Goal: Task Accomplishment & Management: Manage account settings

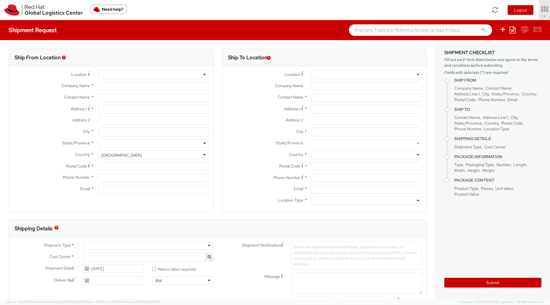
select select "901"
select select
click at [524, 12] on icon at bounding box center [529, 9] width 50 height 8
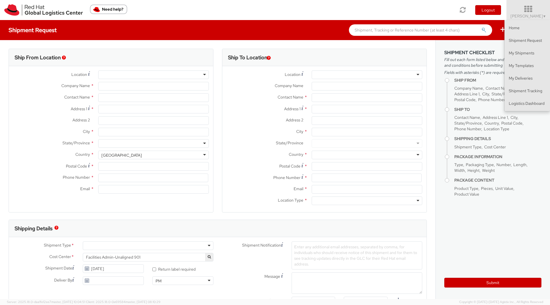
type input "Red Hat, Inc."
type input "[PERSON_NAME]"
type input "[STREET_ADDRESS]"
type input "RALEIGH"
type input "27601"
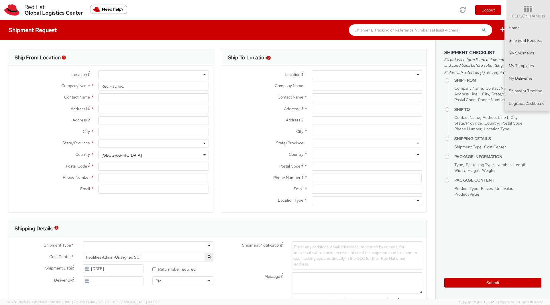
type input "[PHONE_NUMBER]"
type input "[EMAIL_ADDRESS][DOMAIN_NAME]"
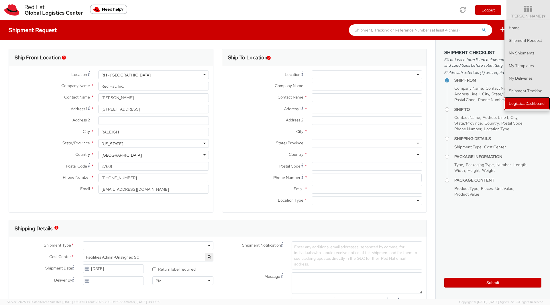
click at [522, 105] on link "Logistics Dashboard" at bounding box center [528, 103] width 46 height 13
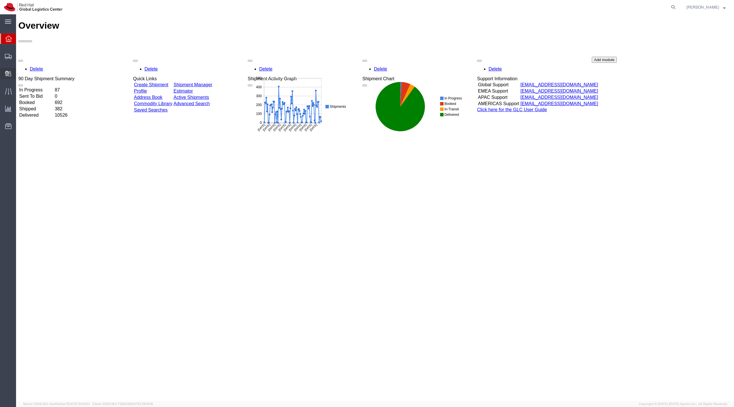
click at [0, 0] on span "Create Delivery" at bounding box center [0, 0] width 0 height 0
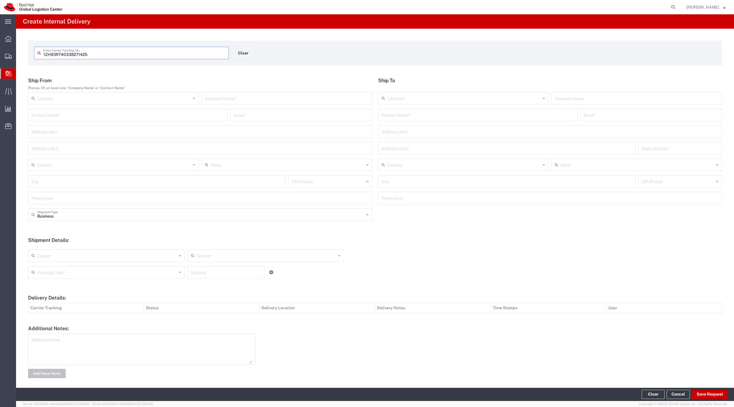
type input "1ZH93R740338271425"
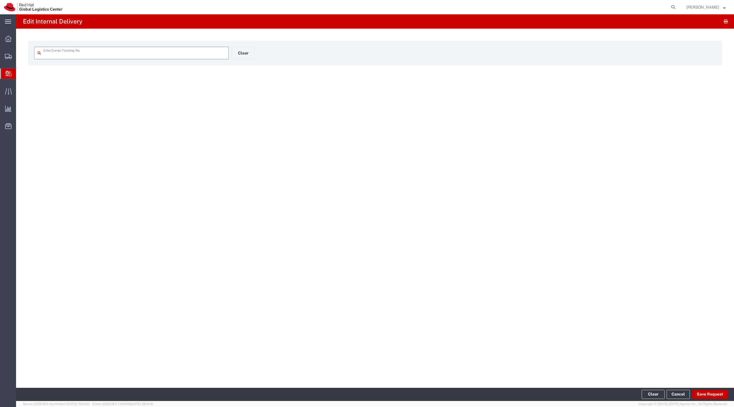
type input "1ZH93R740338271425"
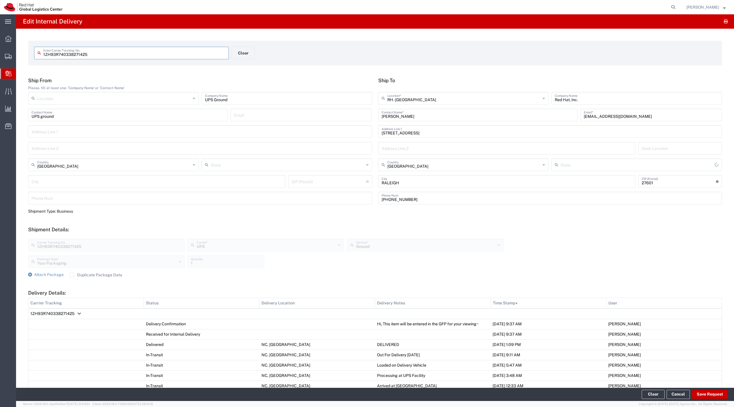
type input "[US_STATE]"
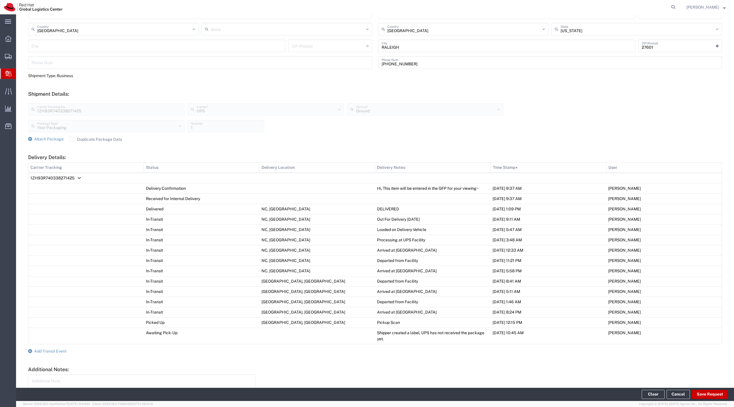
scroll to position [158, 0]
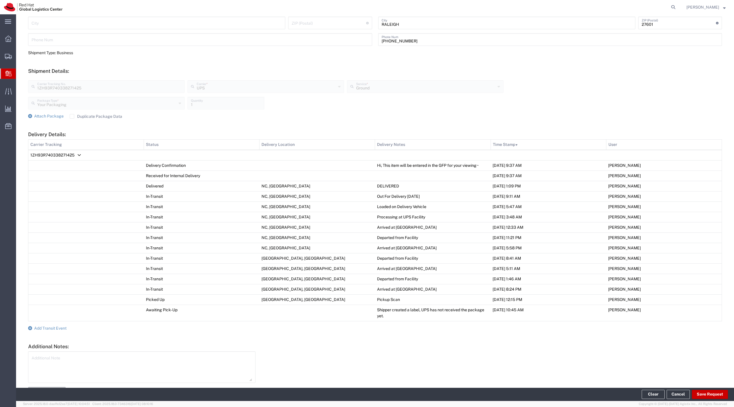
click at [53, 159] on td "1ZH93R740338271425" at bounding box center [374, 155] width 693 height 11
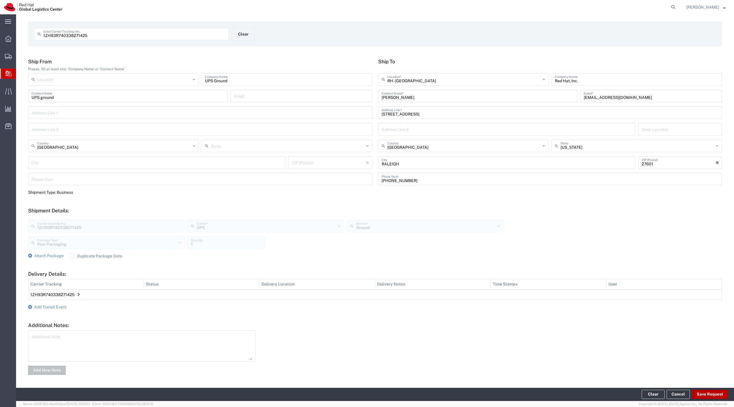
click at [708, 395] on button "Save Request" at bounding box center [710, 394] width 36 height 9
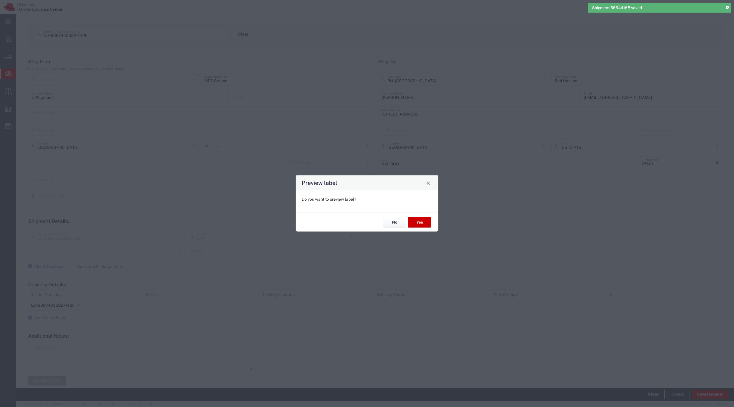
type input "Your Packaging"
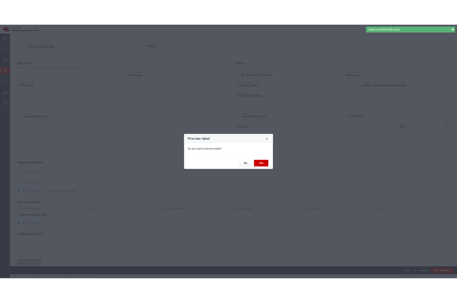
scroll to position [30, 0]
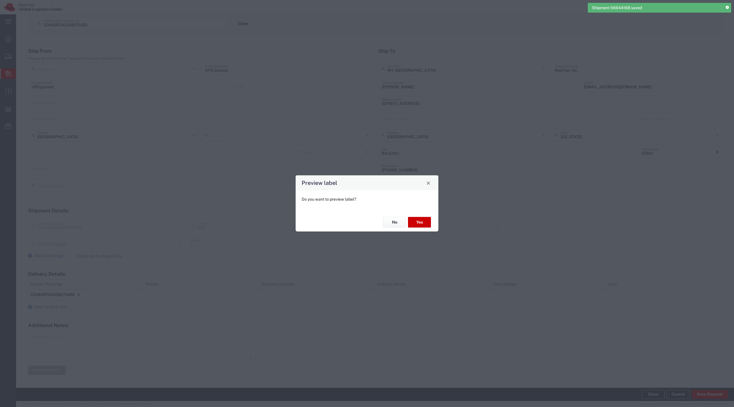
type input "Ground"
click at [412, 224] on button "Yes" at bounding box center [419, 222] width 23 height 11
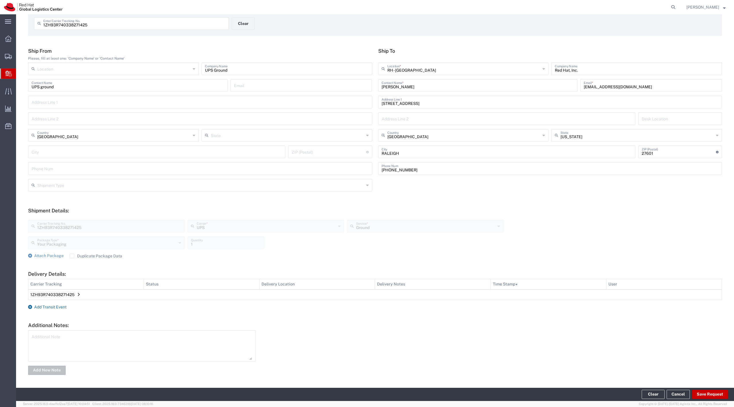
click at [64, 305] on span "Add Transit Event" at bounding box center [50, 307] width 32 height 5
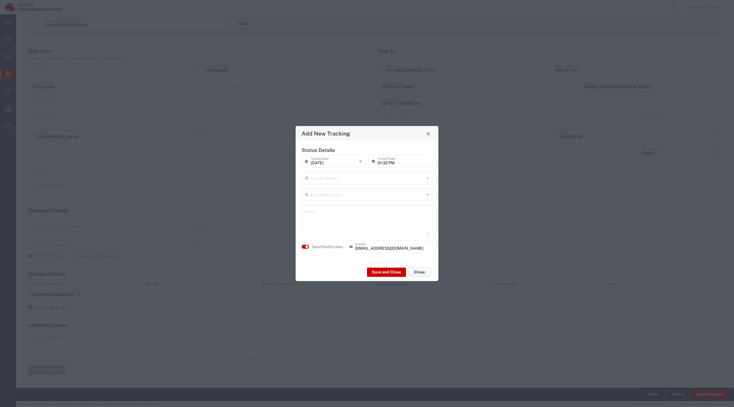
click at [416, 273] on button "Close" at bounding box center [419, 271] width 23 height 9
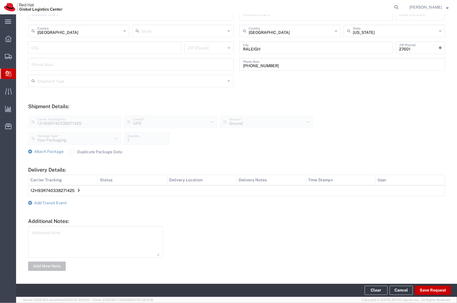
scroll to position [0, 0]
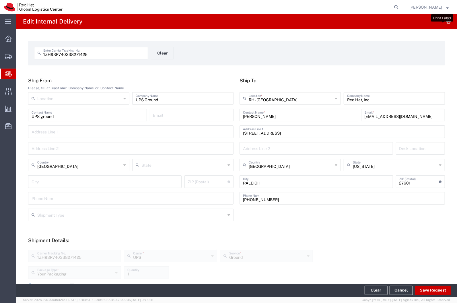
click at [446, 22] on icon "button" at bounding box center [448, 21] width 4 height 0
click at [436, 7] on span "[PERSON_NAME]" at bounding box center [425, 7] width 33 height 6
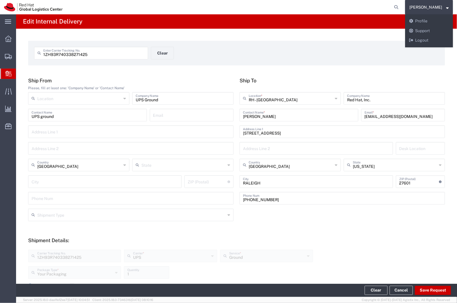
click at [16, 26] on agx-page-header "Edit Internal Delivery" at bounding box center [236, 21] width 440 height 14
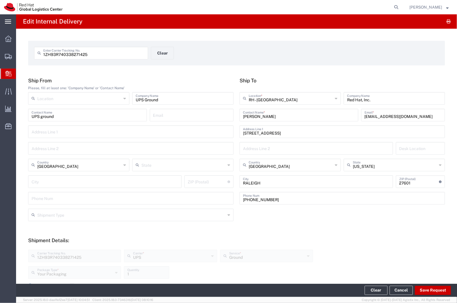
click at [10, 22] on icon at bounding box center [8, 21] width 6 height 4
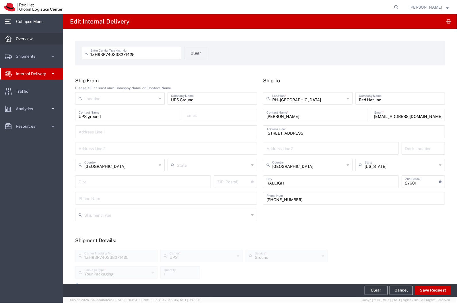
click at [22, 40] on span "Overview" at bounding box center [26, 38] width 21 height 11
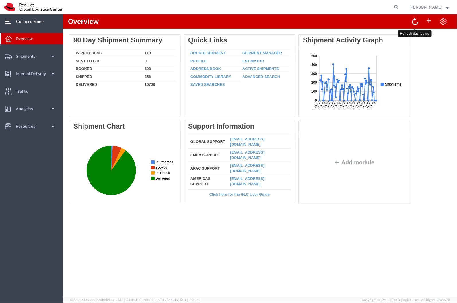
click at [415, 23] on span at bounding box center [414, 20] width 6 height 7
click at [441, 23] on span at bounding box center [442, 20] width 7 height 7
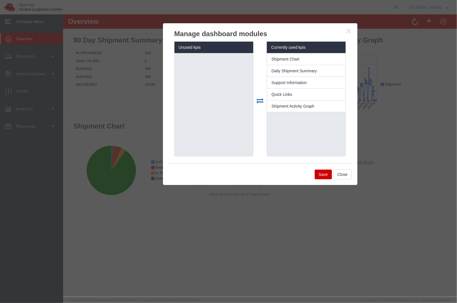
click at [348, 31] on icon "button" at bounding box center [348, 30] width 5 height 5
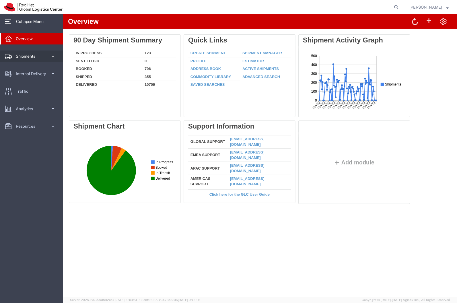
click at [58, 55] on link "Shipments" at bounding box center [31, 55] width 62 height 11
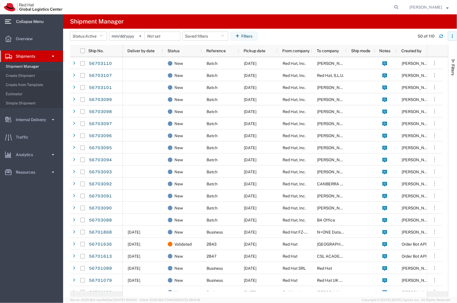
click at [455, 40] on button "button" at bounding box center [451, 36] width 9 height 9
click at [401, 23] on agx-page-header "Shipment Manager" at bounding box center [259, 21] width 393 height 14
click at [35, 74] on span "Create Shipment" at bounding box center [32, 75] width 53 height 11
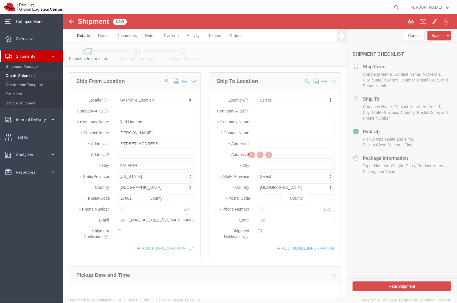
select select
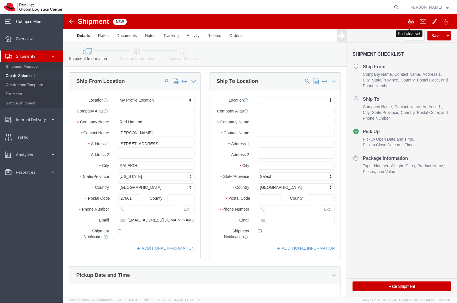
click span
click link "Rates"
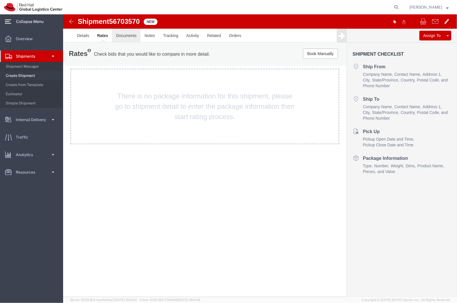
click at [133, 38] on link "Documents" at bounding box center [126, 35] width 28 height 14
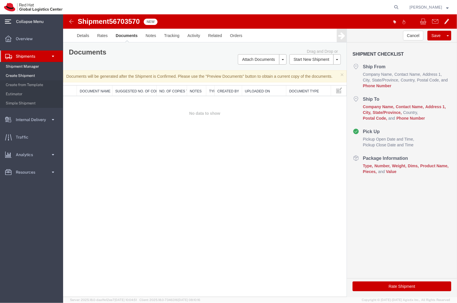
click at [34, 67] on span "Shipment Manager" at bounding box center [32, 66] width 53 height 11
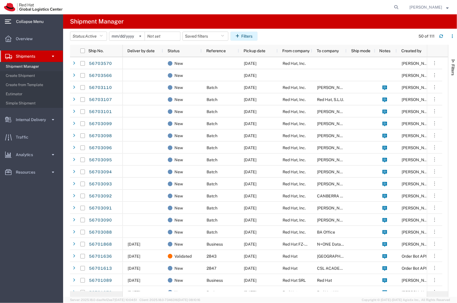
click at [251, 40] on button "Filters" at bounding box center [243, 36] width 27 height 9
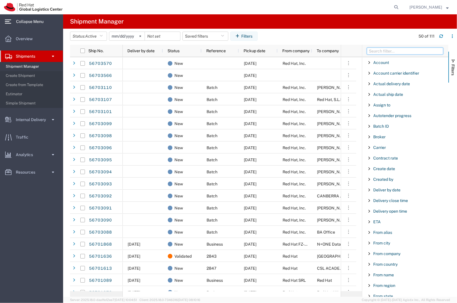
click at [373, 52] on input "Filter Columns Input" at bounding box center [405, 51] width 76 height 7
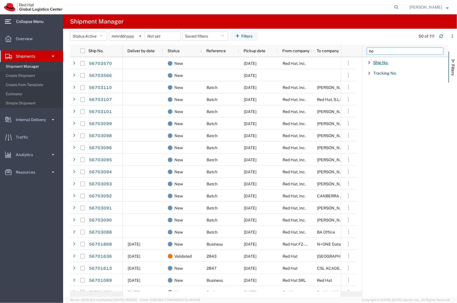
type input "no"
click at [382, 63] on span "Ship No." at bounding box center [380, 62] width 15 height 5
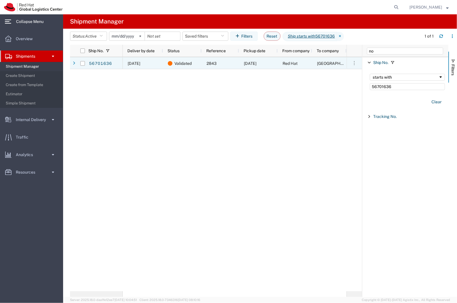
type input "56701636"
click at [232, 62] on div "2843" at bounding box center [219, 63] width 37 height 12
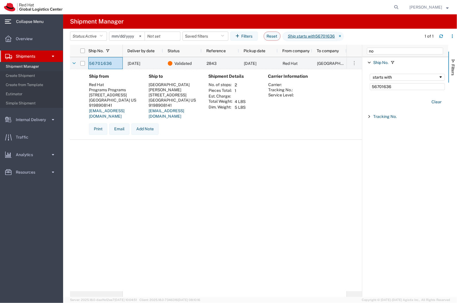
drag, startPoint x: 100, startPoint y: 63, endPoint x: 85, endPoint y: 160, distance: 97.8
click at [85, 160] on div "56701636 09/08/2025 Validated 2843 09/03/2025 Red Hat Durango Casino & Resort O…" at bounding box center [216, 174] width 292 height 234
drag, startPoint x: 105, startPoint y: 124, endPoint x: 93, endPoint y: 138, distance: 17.9
click at [93, 138] on div "Ship from Red Hat Programs Programs 100 E DAVIE STREET Raleigh, NC 27601 US 919…" at bounding box center [216, 107] width 292 height 76
click at [99, 125] on button "Print" at bounding box center [98, 128] width 18 height 11
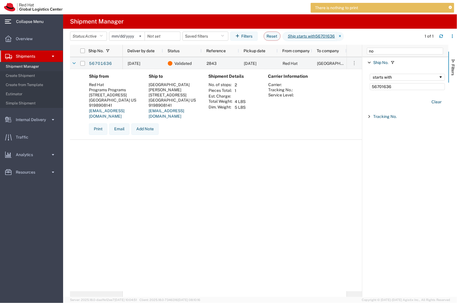
click at [295, 120] on div "Ship from Red Hat Programs Programs 100 E DAVIE STREET Raleigh, NC 27601 US 919…" at bounding box center [220, 107] width 273 height 67
click at [350, 35] on agx-table-filter-chips "Status: Active Active All Approved Booked Canceled Delivered Denied New On Hold…" at bounding box center [244, 38] width 348 height 13
click at [104, 63] on link "56701636" at bounding box center [100, 63] width 23 height 9
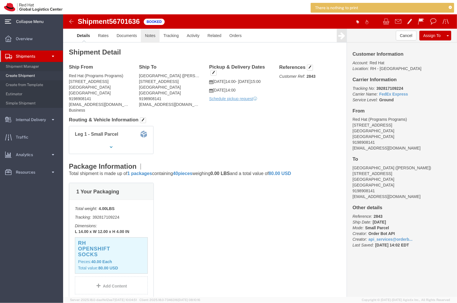
click link "Notes"
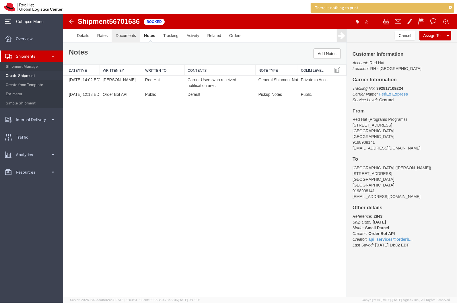
click at [125, 34] on link "Documents" at bounding box center [125, 35] width 28 height 14
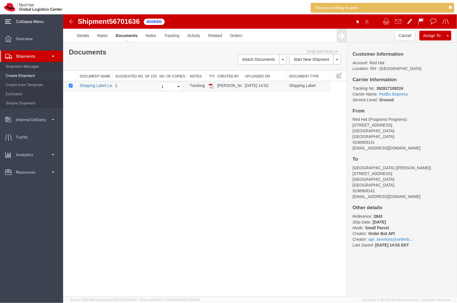
click at [110, 86] on link "Shipping Label Laser" at bounding box center [98, 85] width 38 height 5
click at [105, 86] on link "Shipping Label Laser" at bounding box center [98, 85] width 38 height 5
click at [388, 22] on span at bounding box center [385, 20] width 6 height 7
click at [341, 39] on icon at bounding box center [341, 35] width 7 height 8
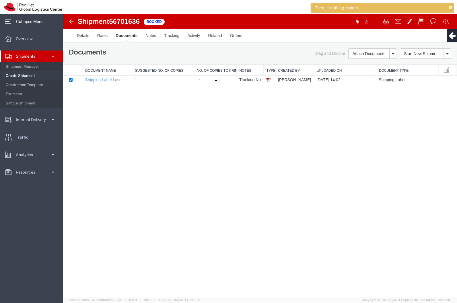
click at [448, 33] on icon at bounding box center [451, 35] width 7 height 8
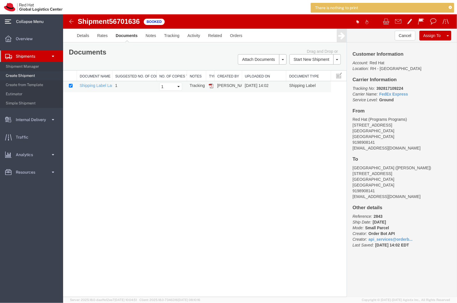
click at [211, 88] on td at bounding box center [209, 86] width 8 height 11
click at [211, 86] on img at bounding box center [210, 85] width 5 height 5
click at [84, 34] on link "Details" at bounding box center [83, 35] width 20 height 14
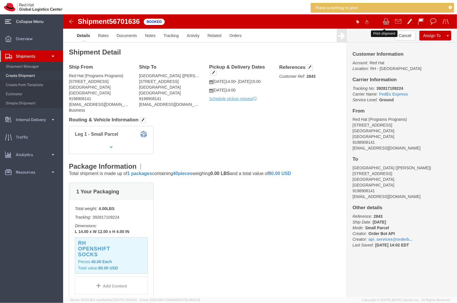
click button
click at [35, 42] on span "Overview" at bounding box center [26, 38] width 21 height 11
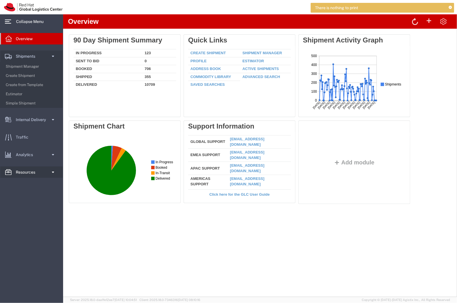
click at [28, 172] on span "Resources" at bounding box center [27, 171] width 23 height 11
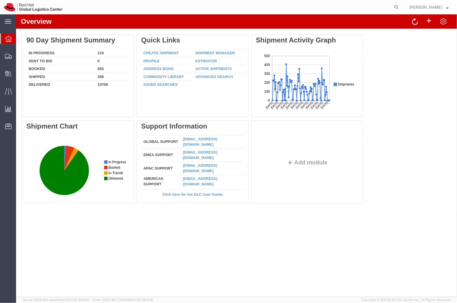
click at [432, 7] on span "[PERSON_NAME]" at bounding box center [425, 7] width 33 height 6
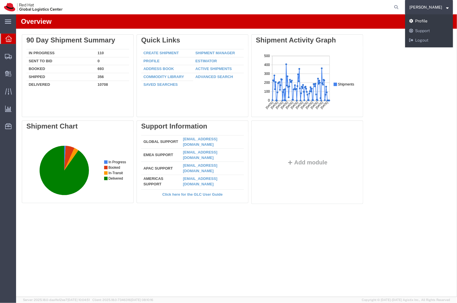
click at [420, 19] on link "Profile" at bounding box center [429, 21] width 48 height 10
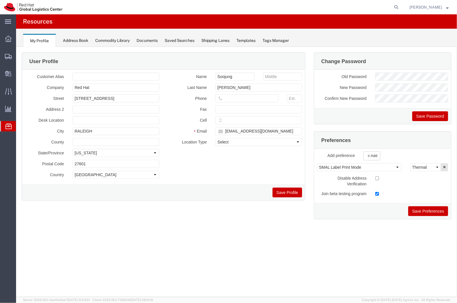
click at [71, 38] on div "Address Book" at bounding box center [76, 41] width 26 height 6
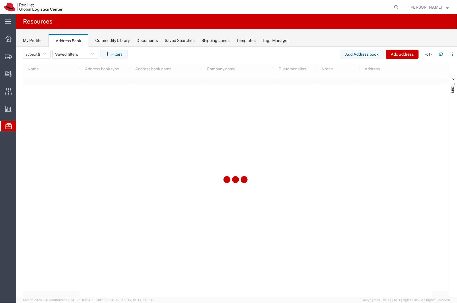
click at [123, 40] on div "Commodity Library" at bounding box center [112, 41] width 34 height 6
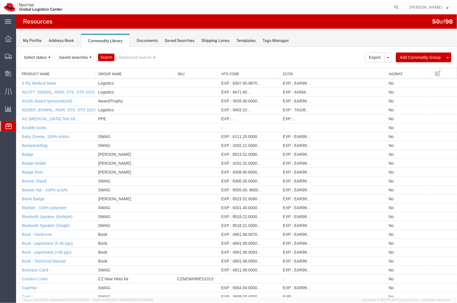
click at [153, 42] on div "Documents" at bounding box center [146, 41] width 21 height 6
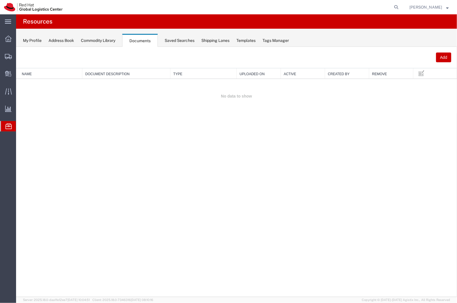
click at [183, 44] on div "My Profile Address Book Commodity Library Documents Saved Searches Shipping Lan…" at bounding box center [236, 38] width 440 height 18
click at [179, 40] on div "Saved Searches" at bounding box center [179, 41] width 30 height 6
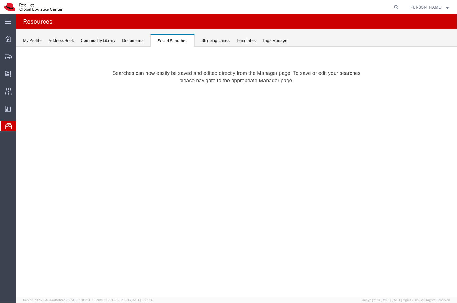
click at [222, 40] on div "Shipping Lanes" at bounding box center [215, 41] width 28 height 6
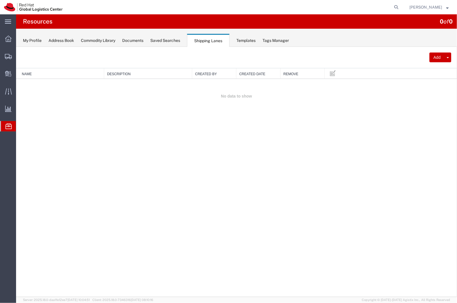
click at [247, 41] on div "Templates" at bounding box center [245, 41] width 19 height 6
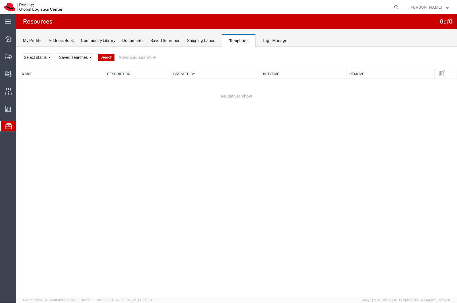
click at [287, 39] on div "Tags Manager" at bounding box center [275, 41] width 26 height 6
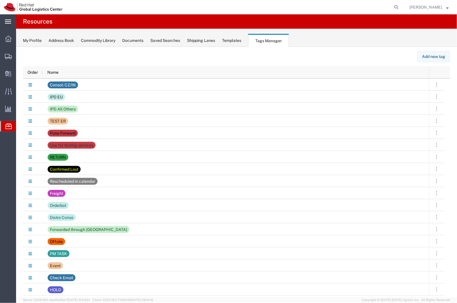
click at [7, 22] on icon at bounding box center [8, 21] width 6 height 4
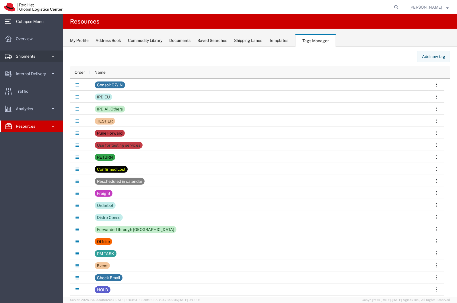
click at [46, 55] on link "Shipments" at bounding box center [31, 55] width 62 height 11
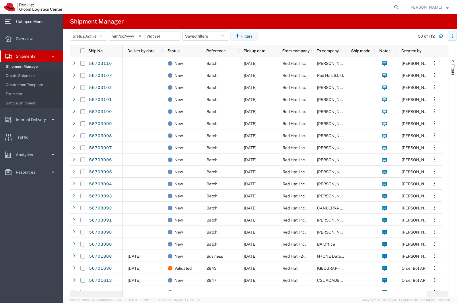
click at [450, 39] on button "button" at bounding box center [451, 36] width 9 height 9
click at [52, 173] on span at bounding box center [52, 171] width 5 height 11
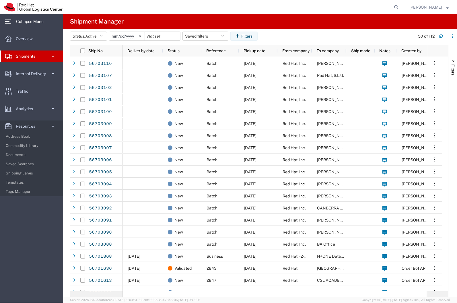
click at [414, 9] on span "[PERSON_NAME]" at bounding box center [425, 7] width 33 height 6
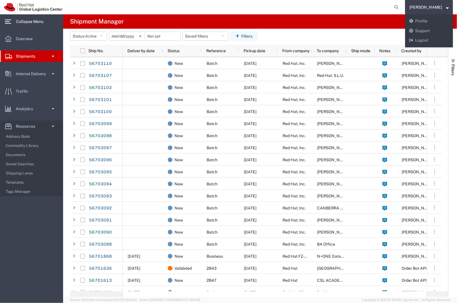
click at [296, 22] on agx-page-header "Shipment Manager" at bounding box center [259, 21] width 393 height 14
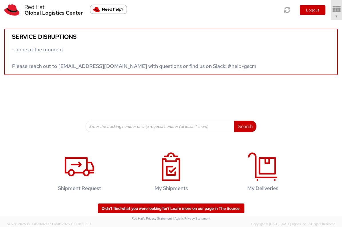
click at [336, 7] on icon at bounding box center [336, 9] width 13 height 8
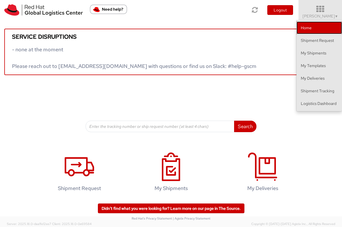
click at [321, 30] on link "Home" at bounding box center [320, 27] width 46 height 13
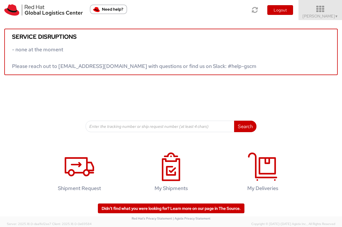
click at [320, 18] on span "[PERSON_NAME] ▼" at bounding box center [321, 15] width 36 height 5
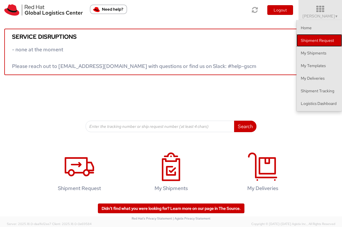
click at [316, 39] on link "Shipment Request" at bounding box center [320, 40] width 46 height 13
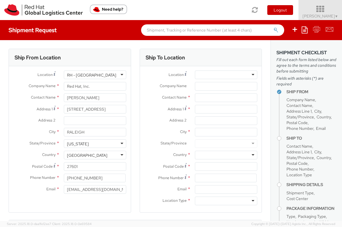
select select
select select "901"
click at [317, 13] on span "[PERSON_NAME] ▼" at bounding box center [321, 15] width 36 height 5
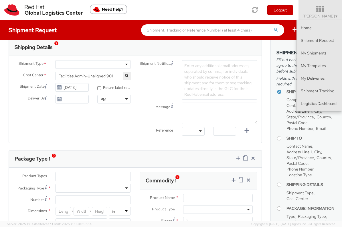
scroll to position [186, 0]
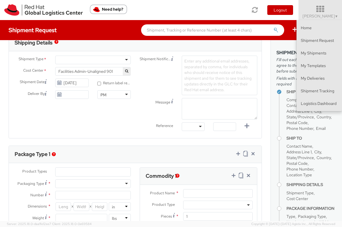
drag, startPoint x: 279, startPoint y: 136, endPoint x: 283, endPoint y: 119, distance: 17.4
click at [283, 119] on ul "Ship From Company Name Contact Name Address Line 1 City State/Province Country …" at bounding box center [307, 172] width 60 height 170
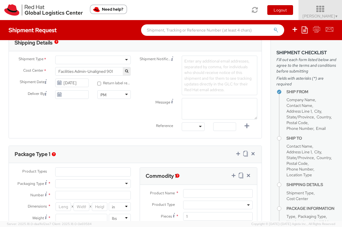
click at [318, 14] on span "[PERSON_NAME] ▼" at bounding box center [321, 15] width 36 height 5
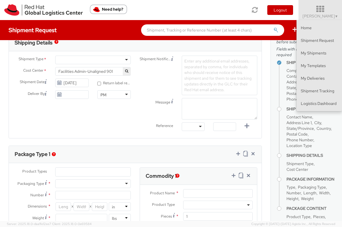
scroll to position [74, 0]
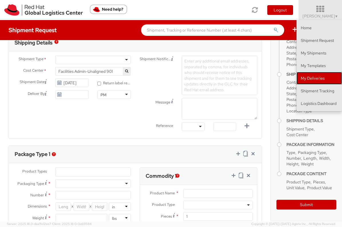
click at [311, 78] on link "My Deliveries" at bounding box center [320, 78] width 46 height 13
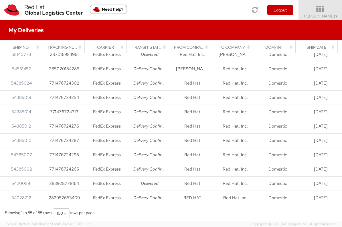
scroll to position [94, 0]
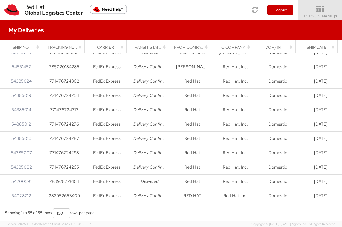
click at [325, 4] on link "[PERSON_NAME] ▼" at bounding box center [321, 10] width 44 height 20
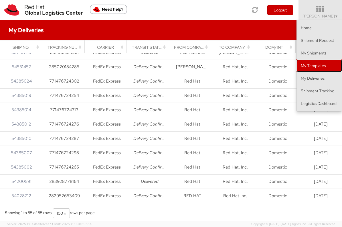
click at [315, 65] on link "My Templates" at bounding box center [320, 65] width 46 height 13
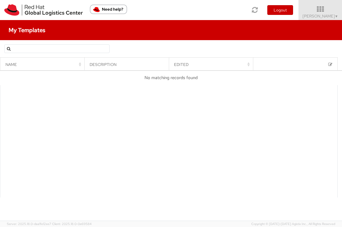
click at [318, 7] on icon at bounding box center [321, 9] width 44 height 7
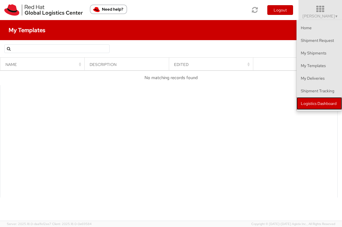
click at [319, 103] on link "Logistics Dashboard" at bounding box center [320, 103] width 46 height 13
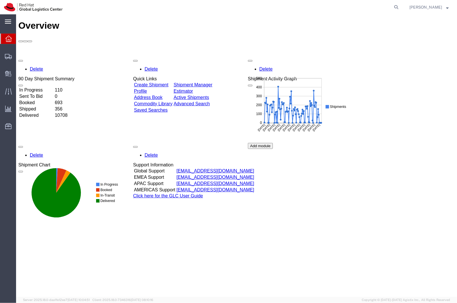
click at [1, 23] on div "main_menu Created with Sketch." at bounding box center [8, 21] width 16 height 14
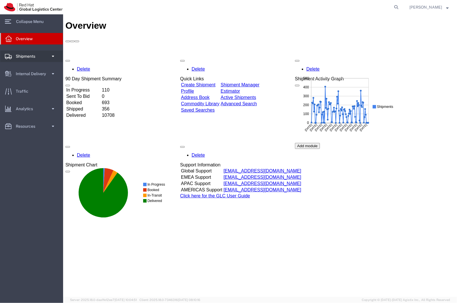
click at [49, 56] on link "Shipments" at bounding box center [31, 55] width 62 height 11
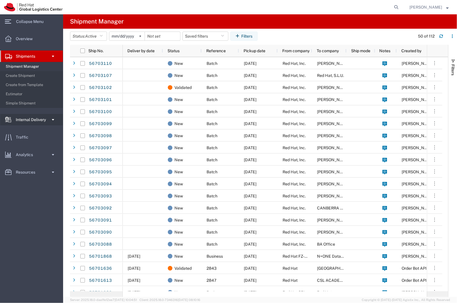
click at [46, 117] on span "Internal Delivery" at bounding box center [33, 119] width 34 height 11
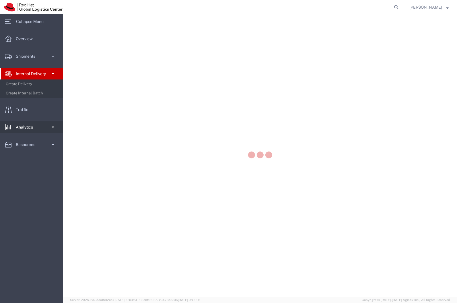
click at [56, 126] on link "Analytics" at bounding box center [31, 126] width 62 height 11
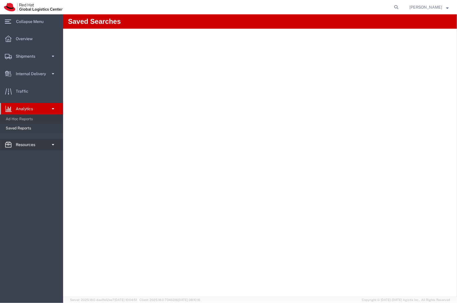
click at [53, 144] on span at bounding box center [52, 144] width 5 height 11
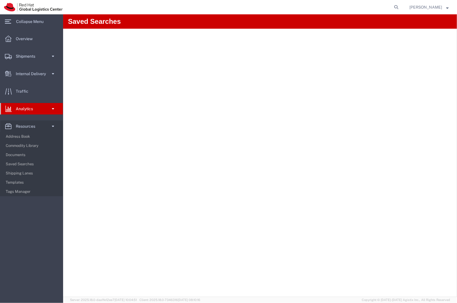
click at [428, 6] on span "[PERSON_NAME]" at bounding box center [425, 7] width 33 height 6
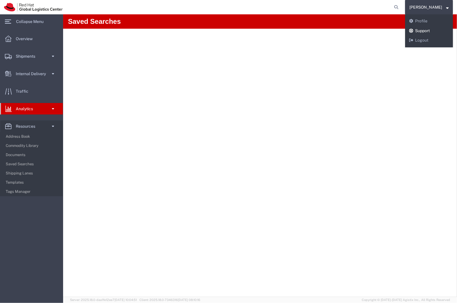
click at [422, 31] on link "Support" at bounding box center [429, 31] width 48 height 10
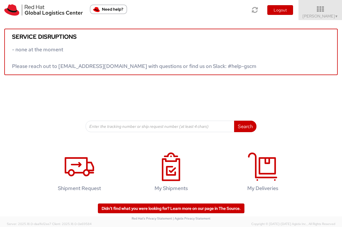
click at [117, 13] on img "Need help?" at bounding box center [108, 9] width 37 height 9
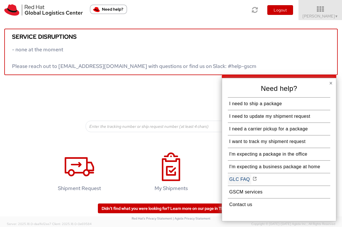
click at [247, 177] on button "GLC FAQ" at bounding box center [239, 179] width 23 height 10
click at [334, 85] on div "Need help? I need to ship a package I need to update my shipment request I need…" at bounding box center [279, 149] width 115 height 143
click at [330, 78] on div "Need help? I need to ship a package I need to update my shipment request I need…" at bounding box center [279, 149] width 115 height 143
click at [332, 85] on button "×" at bounding box center [331, 83] width 3 height 6
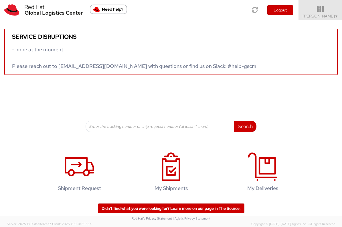
scroll to position [59, 0]
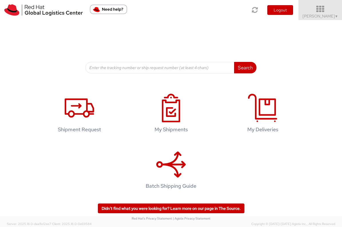
click at [315, 5] on icon at bounding box center [321, 9] width 50 height 8
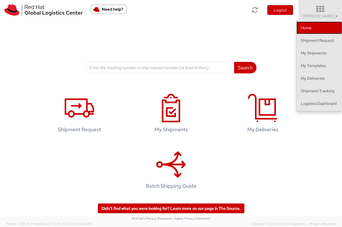
click at [325, 29] on link "Home" at bounding box center [320, 27] width 46 height 13
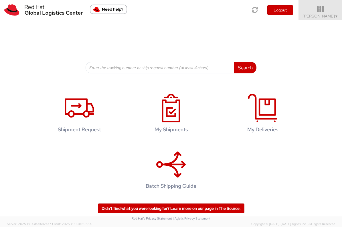
click at [121, 7] on img "Need help?" at bounding box center [108, 9] width 37 height 9
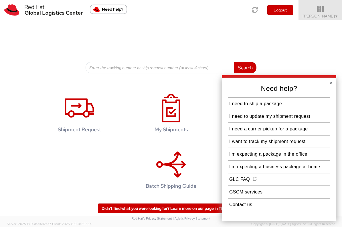
click at [307, 44] on div "Service disruptions - none at the moment Please reach out to [EMAIL_ADDRESS][DO…" at bounding box center [171, 17] width 342 height 112
click at [332, 81] on button "×" at bounding box center [331, 83] width 3 height 6
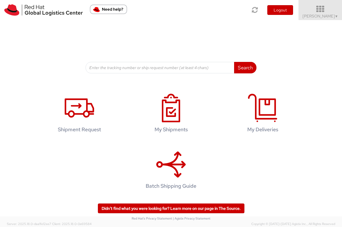
click at [322, 14] on span "[PERSON_NAME] ▼" at bounding box center [321, 15] width 36 height 5
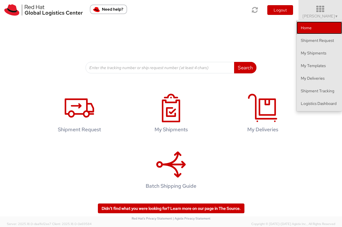
click at [321, 31] on link "Home" at bounding box center [320, 27] width 46 height 13
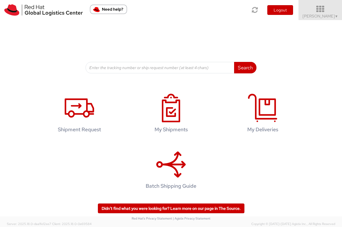
click at [341, 10] on icon at bounding box center [321, 9] width 50 height 8
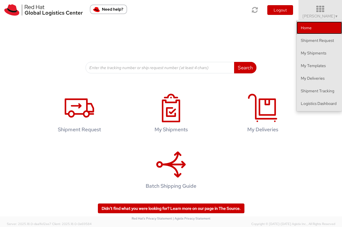
click at [316, 31] on link "Home" at bounding box center [320, 27] width 46 height 13
